Goal: Communication & Community: Participate in discussion

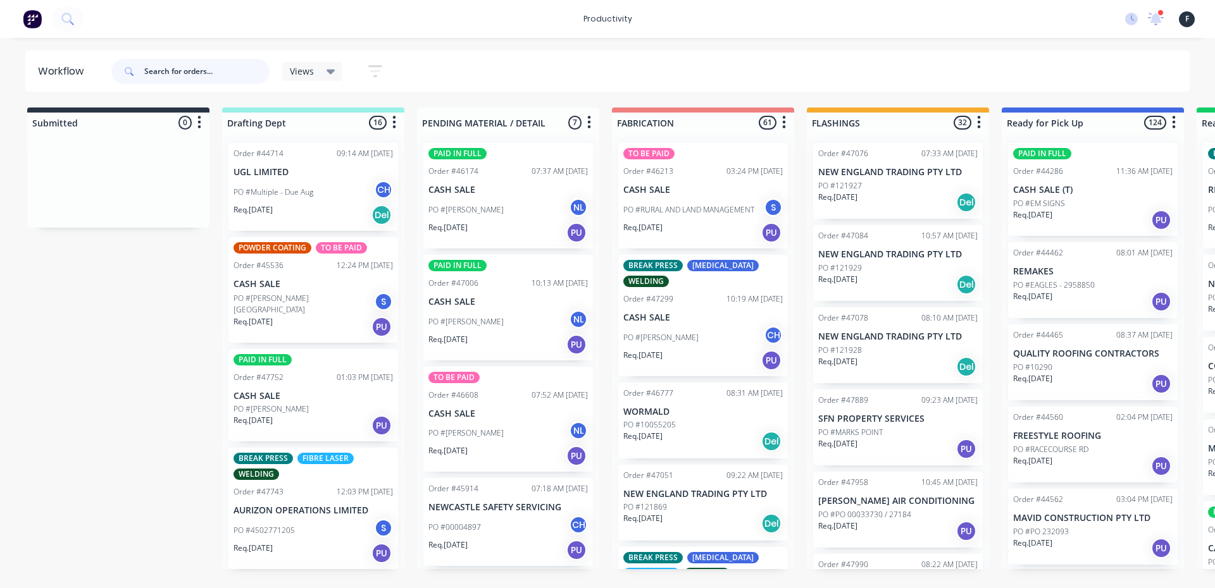
click at [156, 72] on input "text" at bounding box center [206, 71] width 125 height 25
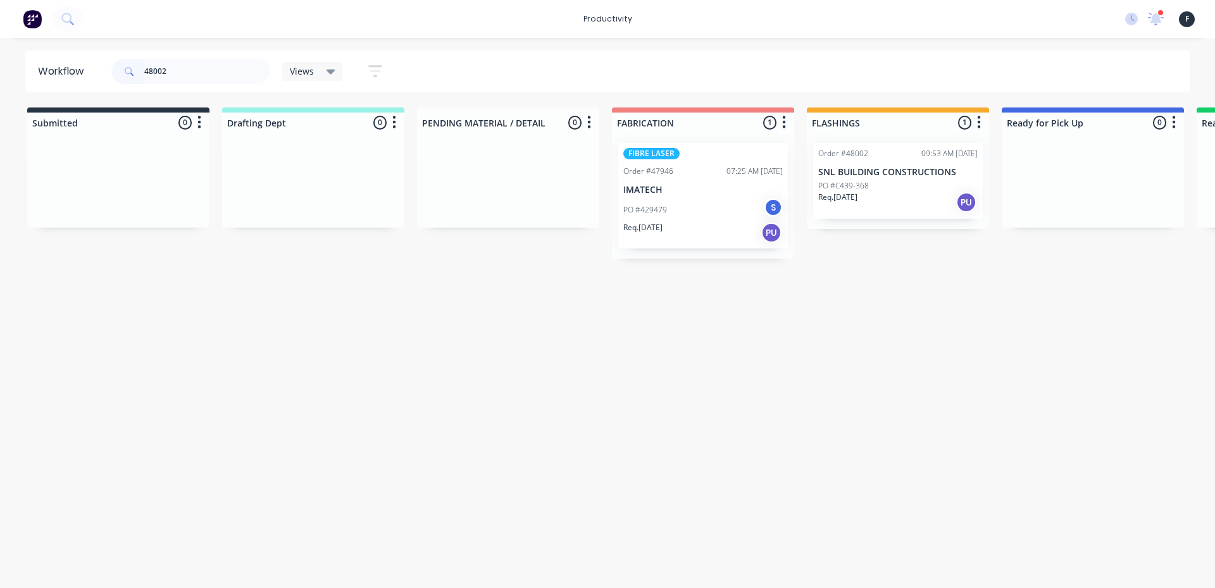
click at [893, 204] on div "Req. [DATE] PU" at bounding box center [897, 203] width 159 height 22
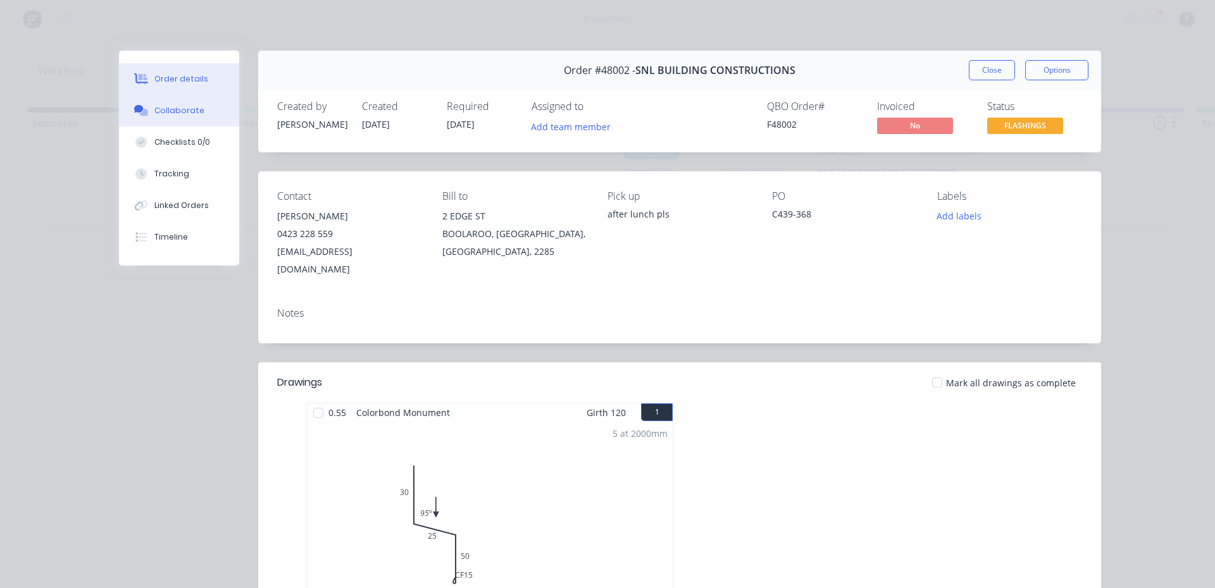
click at [156, 109] on div "Collaborate" at bounding box center [179, 110] width 50 height 11
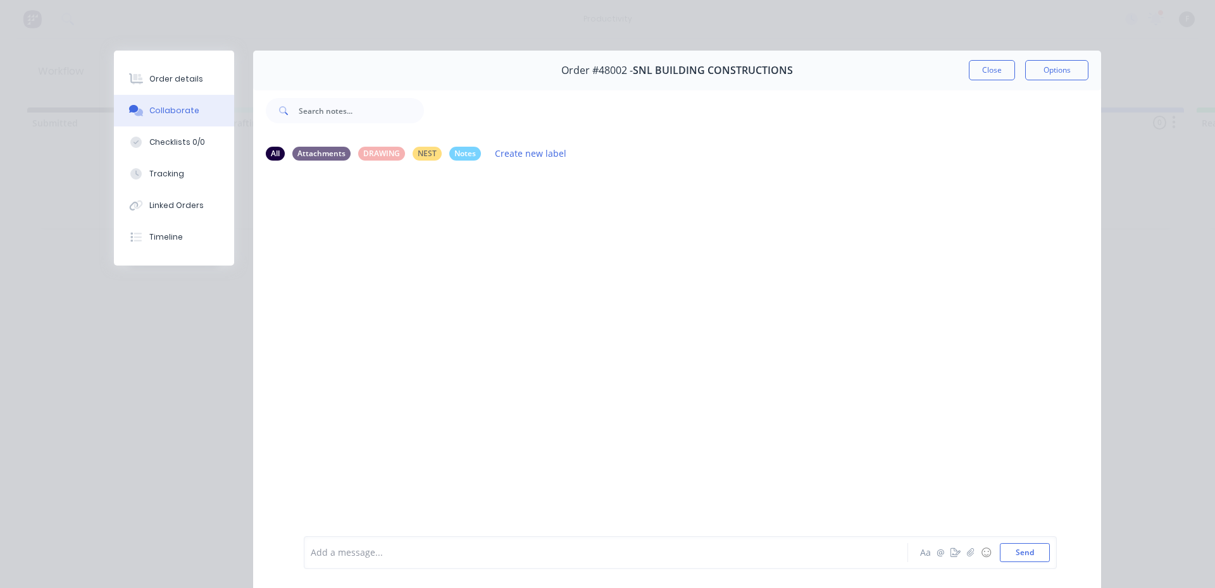
click at [358, 545] on div "Add a message..." at bounding box center [588, 553] width 554 height 19
click at [1032, 549] on button "Send" at bounding box center [1025, 553] width 50 height 19
click at [998, 75] on button "Close" at bounding box center [992, 70] width 46 height 20
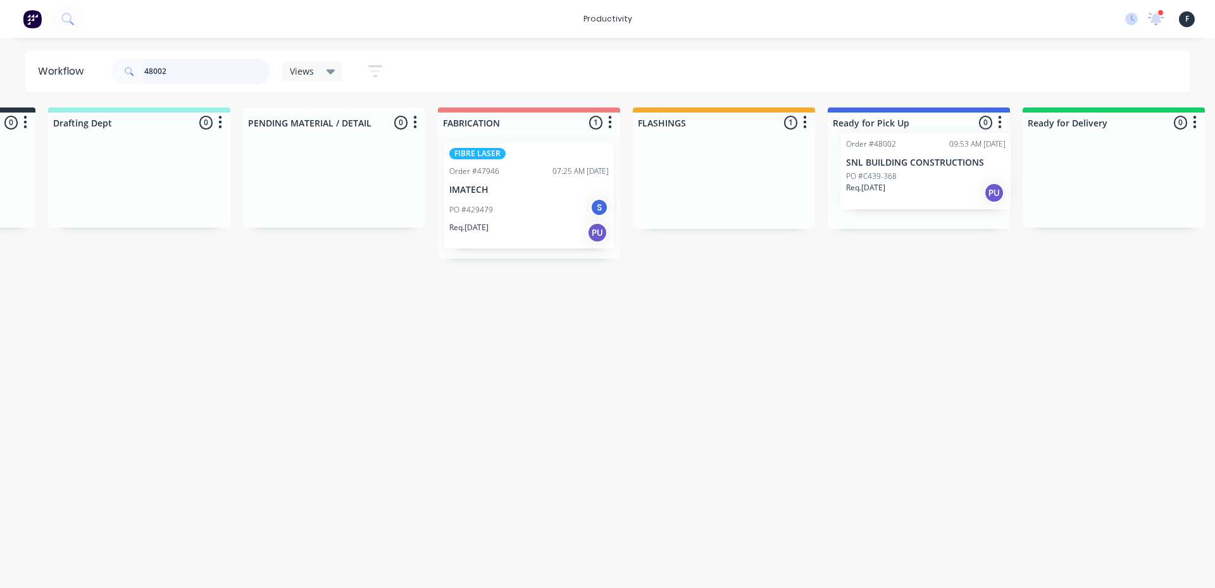
drag, startPoint x: 899, startPoint y: 206, endPoint x: 931, endPoint y: 196, distance: 34.2
click at [931, 196] on div "Submitted 0 Sort By Created date Required date Order number Customer name Most …" at bounding box center [871, 183] width 2110 height 151
drag, startPoint x: 202, startPoint y: 78, endPoint x: 0, endPoint y: 11, distance: 212.7
click at [6, 40] on div "productivity productivity Workflow Planner Delivery Scheduling Timesheets 1 new…" at bounding box center [429, 256] width 1215 height 513
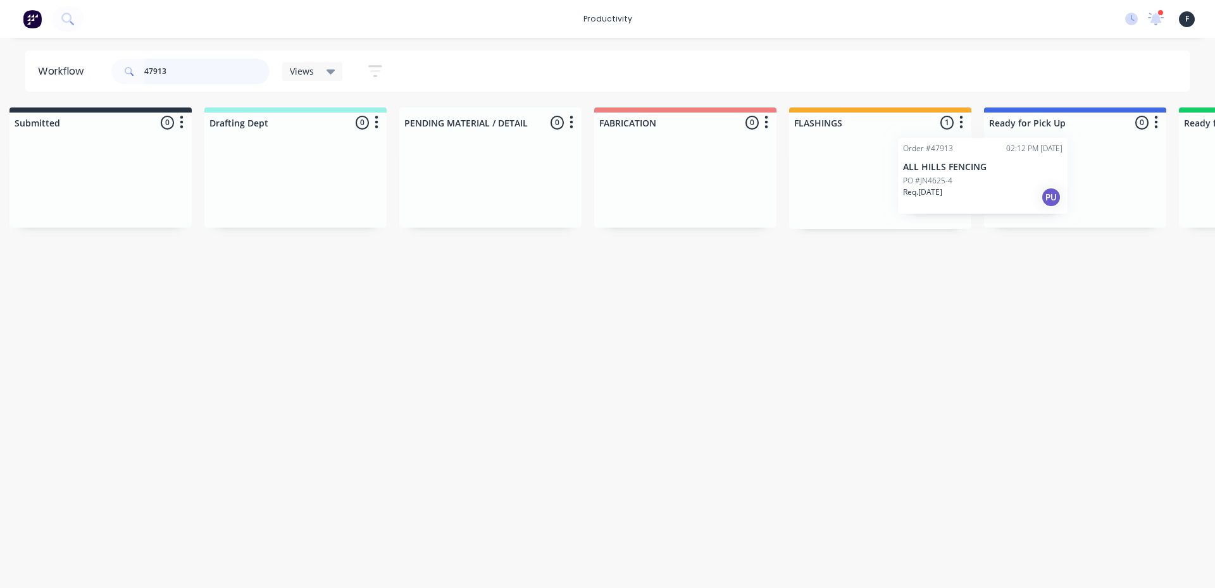
scroll to position [0, 33]
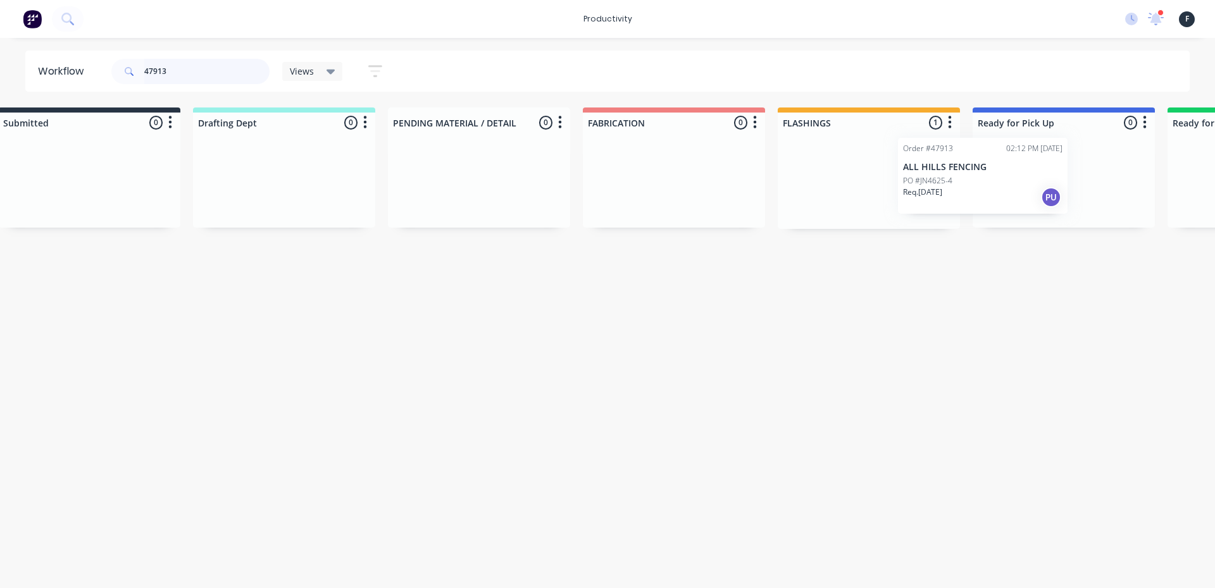
drag, startPoint x: 861, startPoint y: 192, endPoint x: 970, endPoint y: 182, distance: 109.3
click at [956, 185] on div "Submitted 0 Sort By Created date Required date Order number Customer name Most …" at bounding box center [1016, 168] width 2110 height 121
type input "47913"
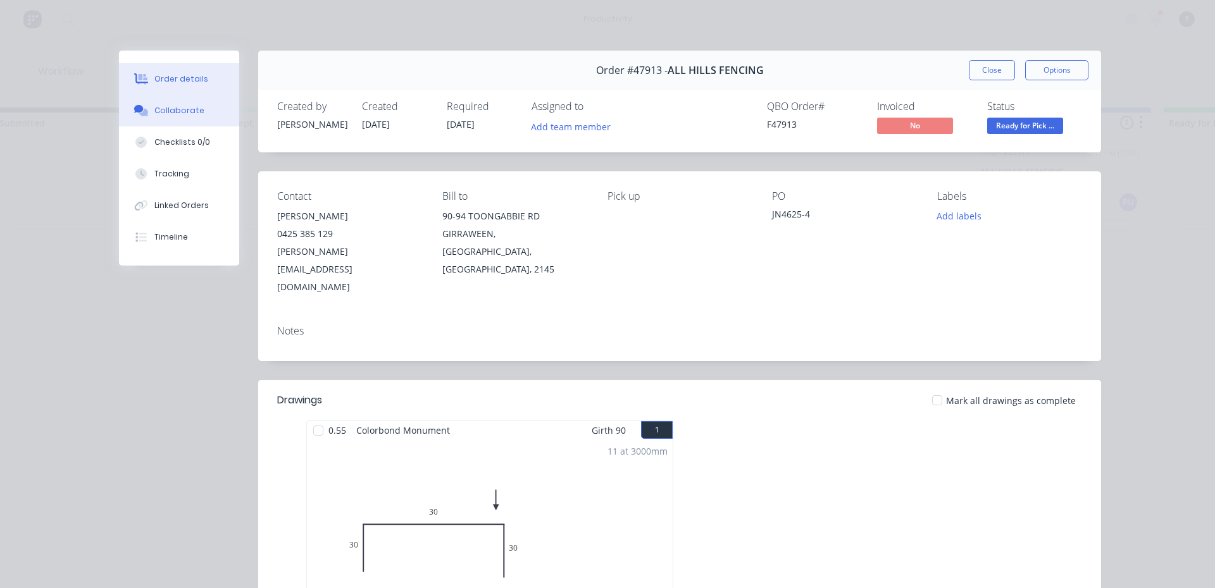
click at [163, 111] on div "Collaborate" at bounding box center [179, 110] width 50 height 11
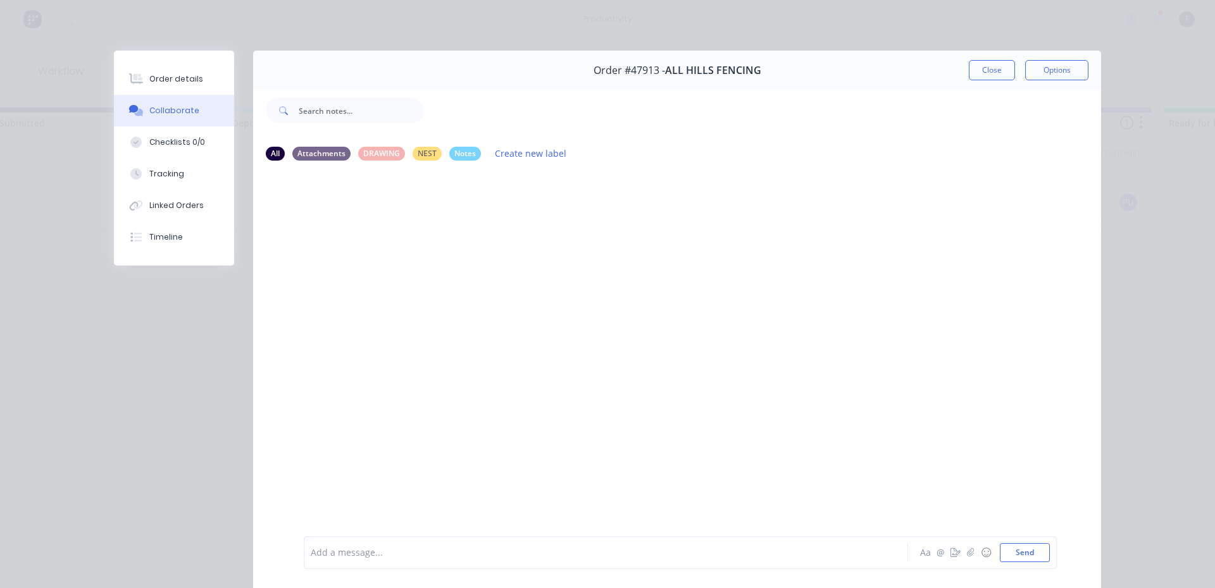
click at [371, 552] on div at bounding box center [588, 553] width 554 height 13
